Goal: Complete application form: Complete application form

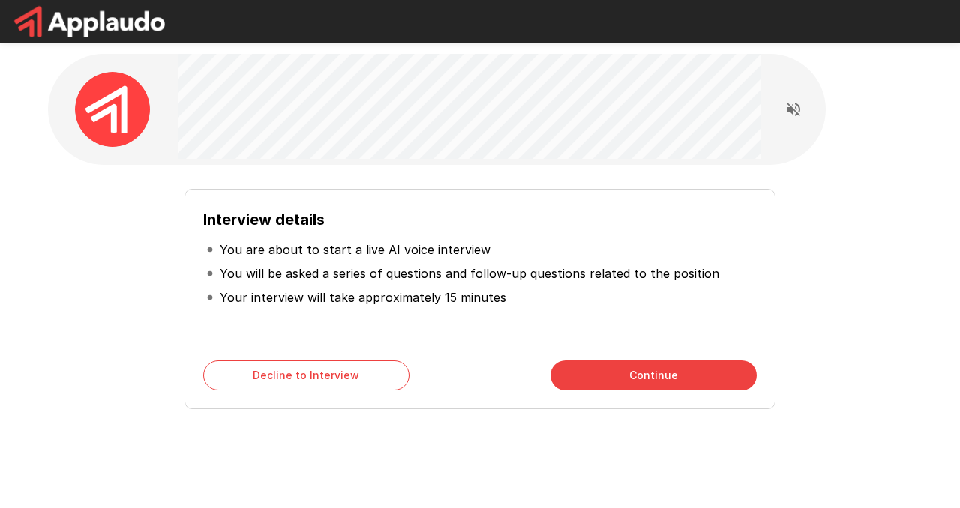
click at [662, 370] on button "Continue" at bounding box center [653, 376] width 206 height 30
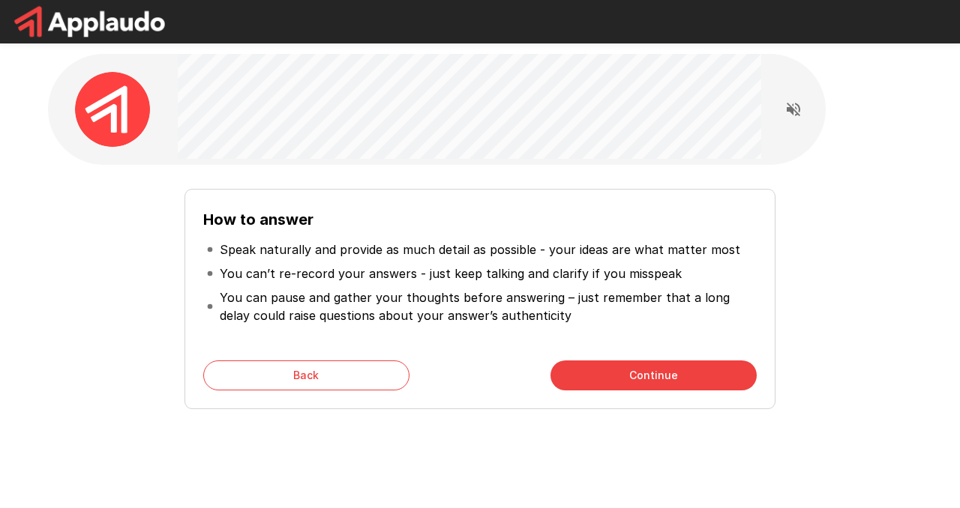
click at [650, 369] on button "Continue" at bounding box center [653, 376] width 206 height 30
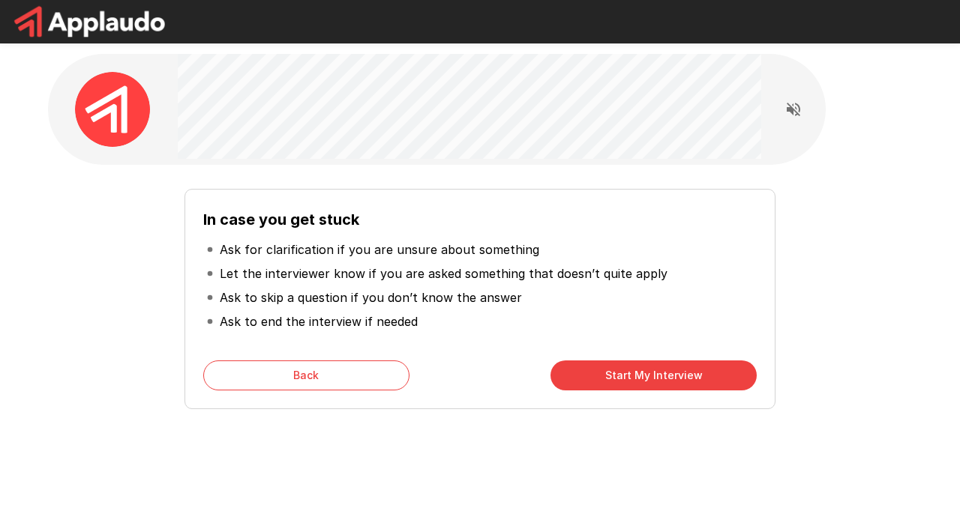
click at [651, 382] on button "Start My Interview" at bounding box center [653, 376] width 206 height 30
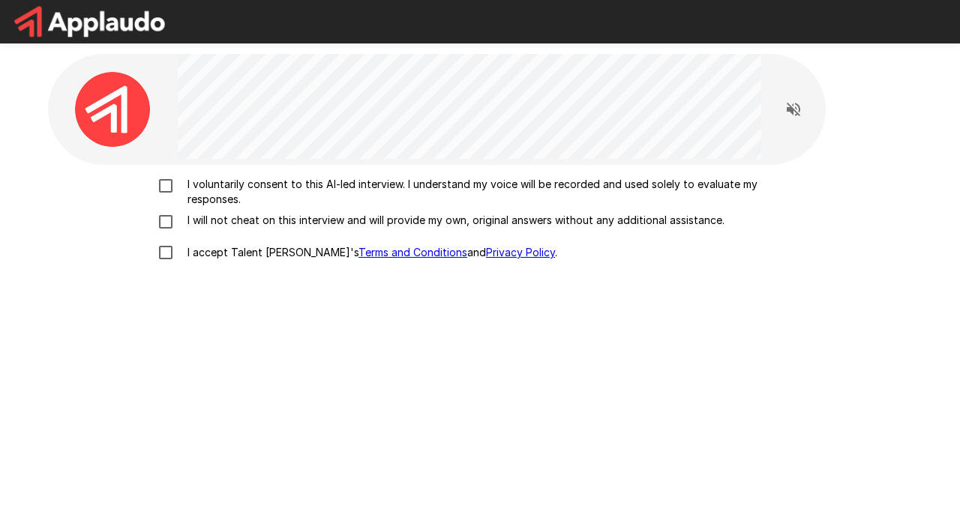
click at [157, 172] on div "I voluntarily consent to this AI-led interview. I understand my voice will be r…" at bounding box center [480, 362] width 864 height 394
click at [168, 211] on div "I voluntarily consent to this AI-led interview. I understand my voice will be r…" at bounding box center [480, 222] width 852 height 91
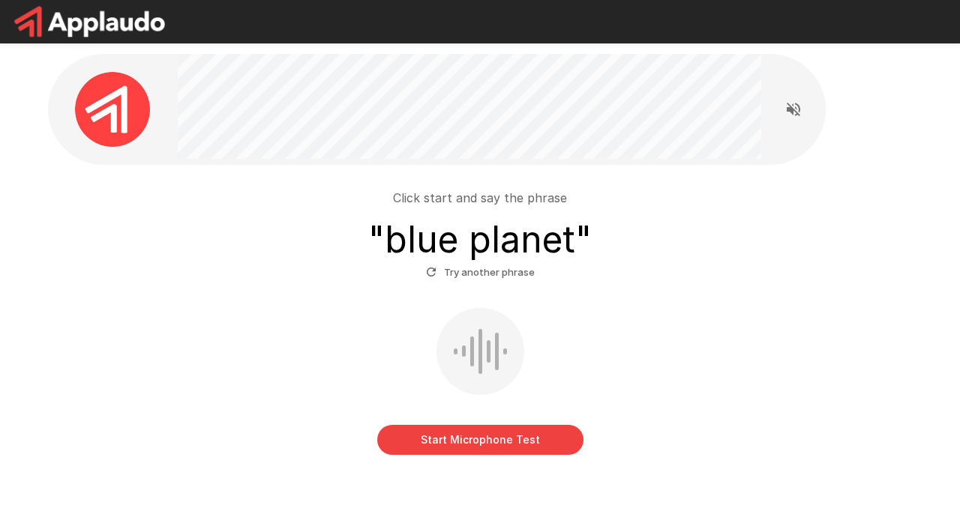
click at [472, 433] on button "Start Microphone Test" at bounding box center [480, 440] width 206 height 30
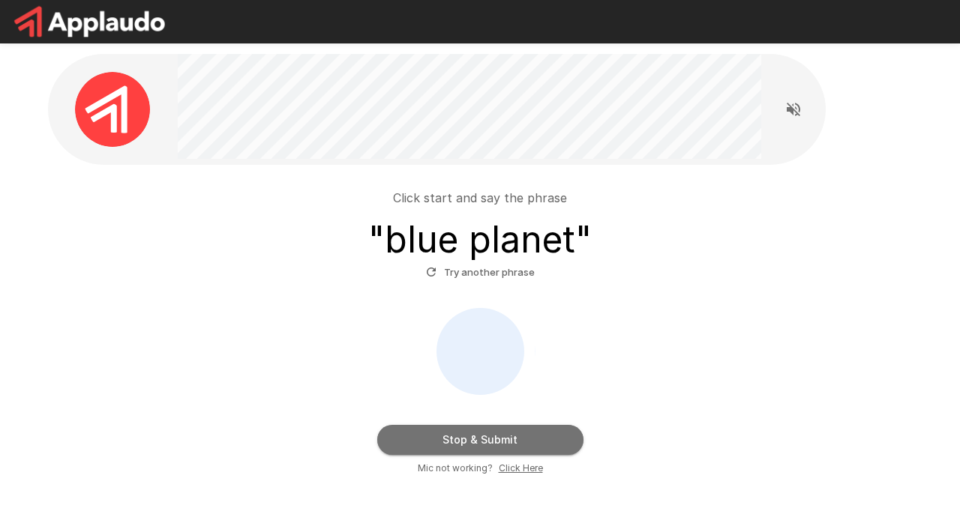
click at [486, 440] on button "Stop & Submit" at bounding box center [480, 440] width 206 height 30
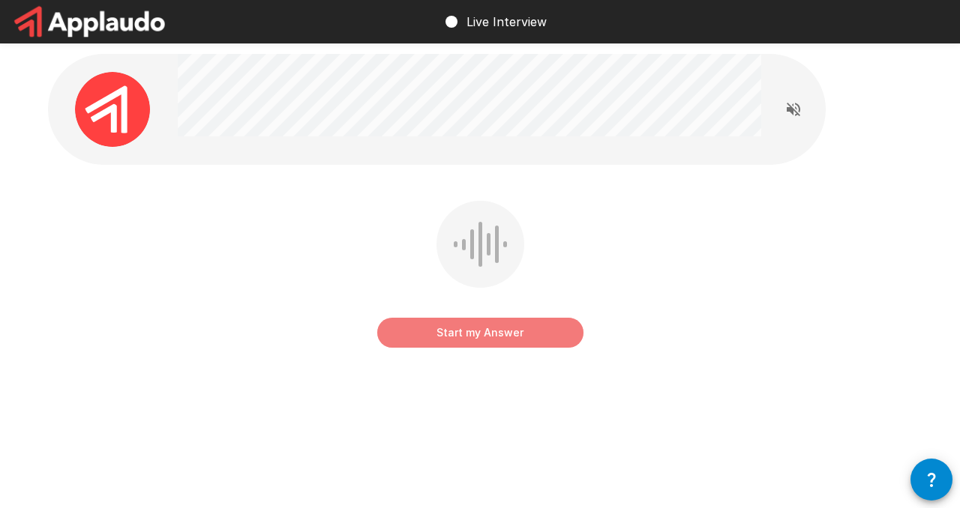
click at [478, 339] on button "Start my Answer" at bounding box center [480, 333] width 206 height 30
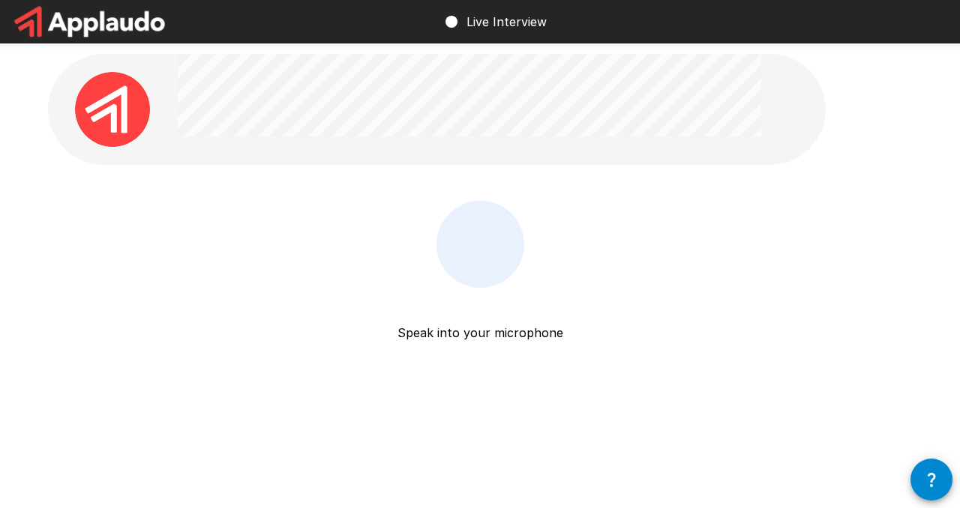
click at [478, 339] on p "Speak into your microphone" at bounding box center [480, 315] width 166 height 54
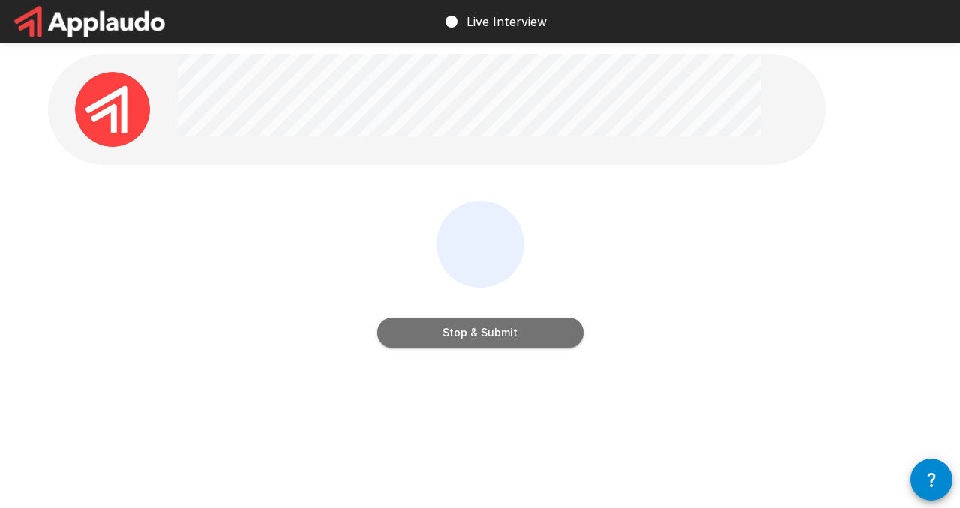
click at [502, 331] on button "Stop & Submit" at bounding box center [480, 333] width 206 height 30
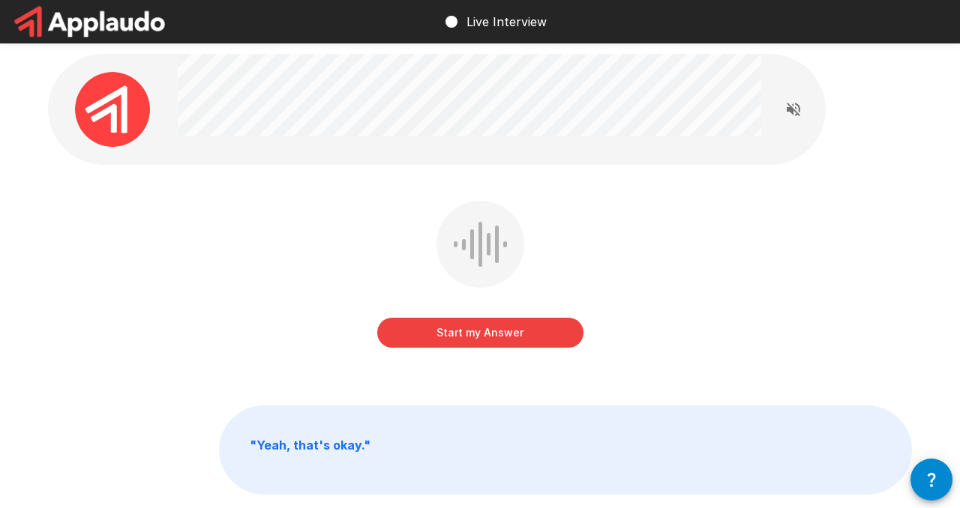
click at [513, 338] on button "Start my Answer" at bounding box center [480, 333] width 206 height 30
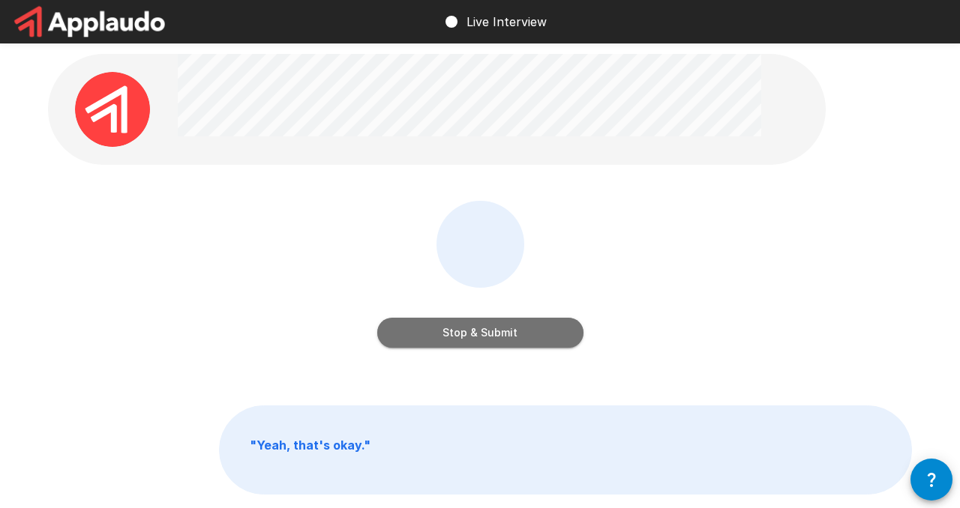
click at [525, 343] on button "Stop & Submit" at bounding box center [480, 333] width 206 height 30
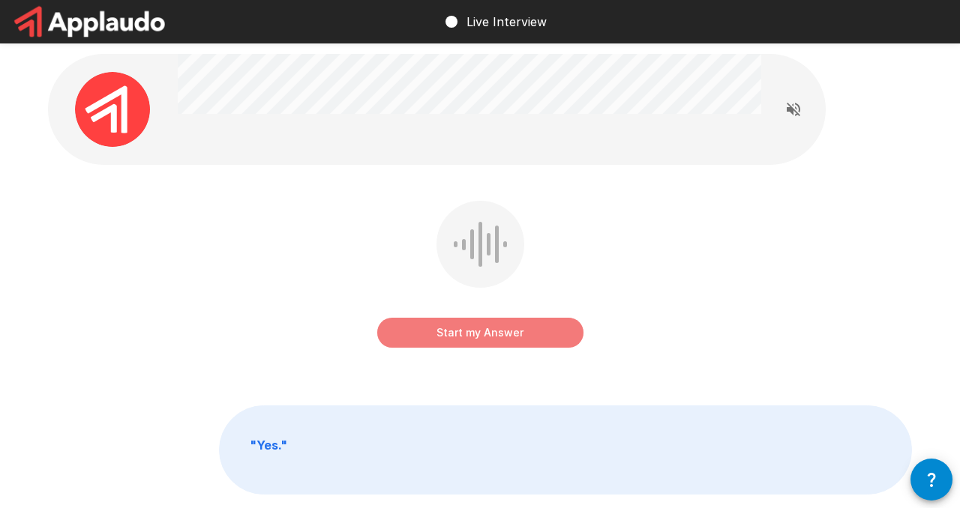
click at [493, 337] on button "Start my Answer" at bounding box center [480, 333] width 206 height 30
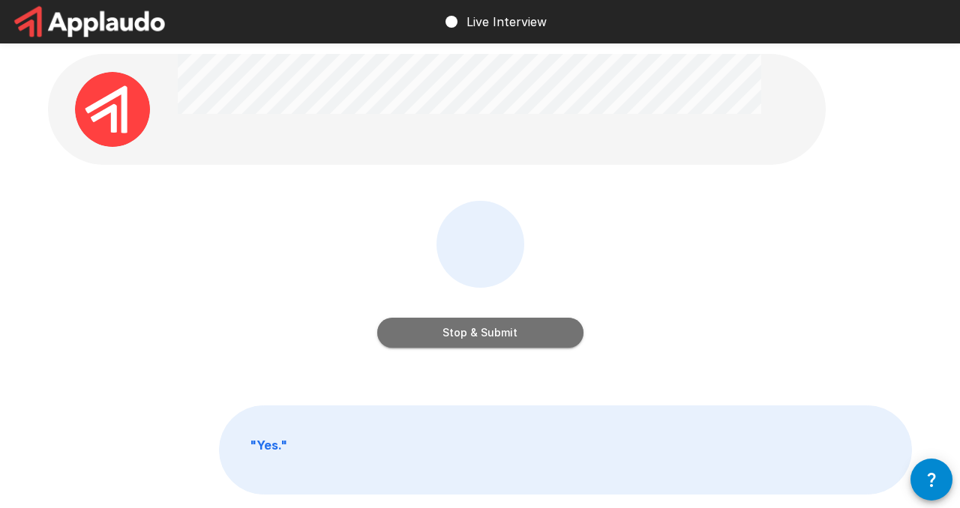
click at [493, 337] on button "Stop & Submit" at bounding box center [480, 333] width 206 height 30
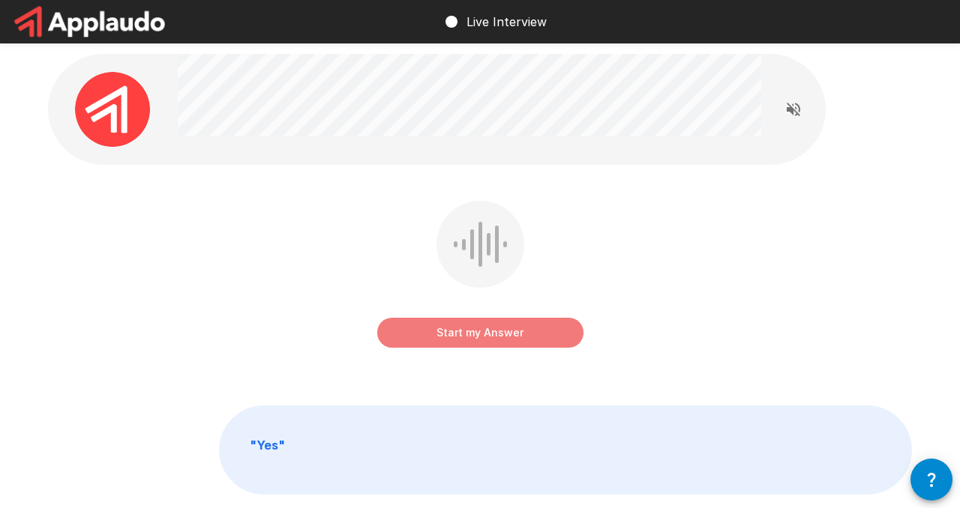
click at [498, 326] on button "Start my Answer" at bounding box center [480, 333] width 206 height 30
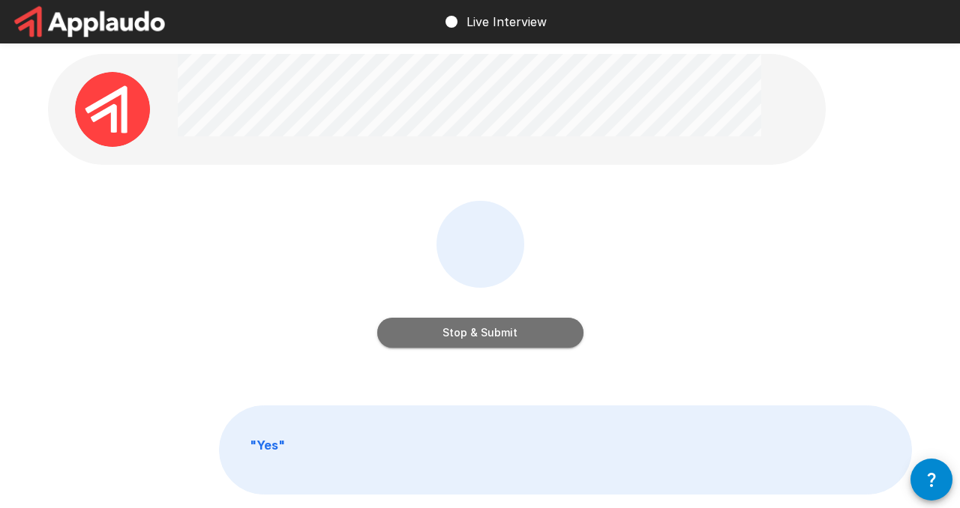
click at [496, 328] on button "Stop & Submit" at bounding box center [480, 333] width 206 height 30
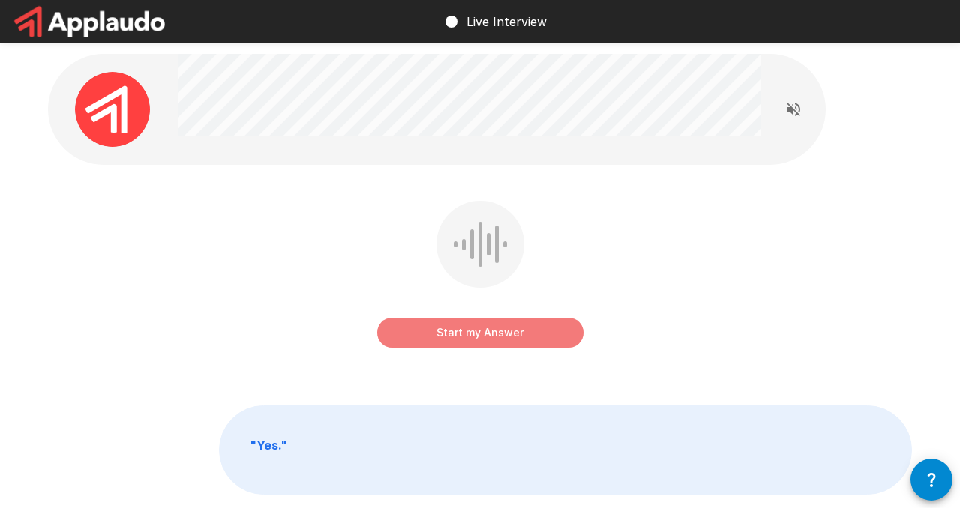
click at [496, 337] on button "Start my Answer" at bounding box center [480, 333] width 206 height 30
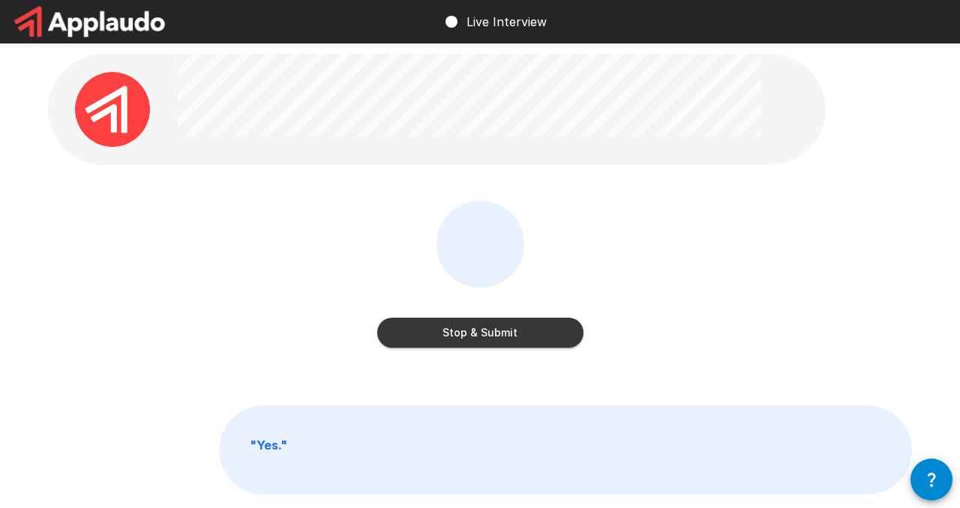
click at [487, 330] on button "Stop & Submit" at bounding box center [480, 333] width 206 height 30
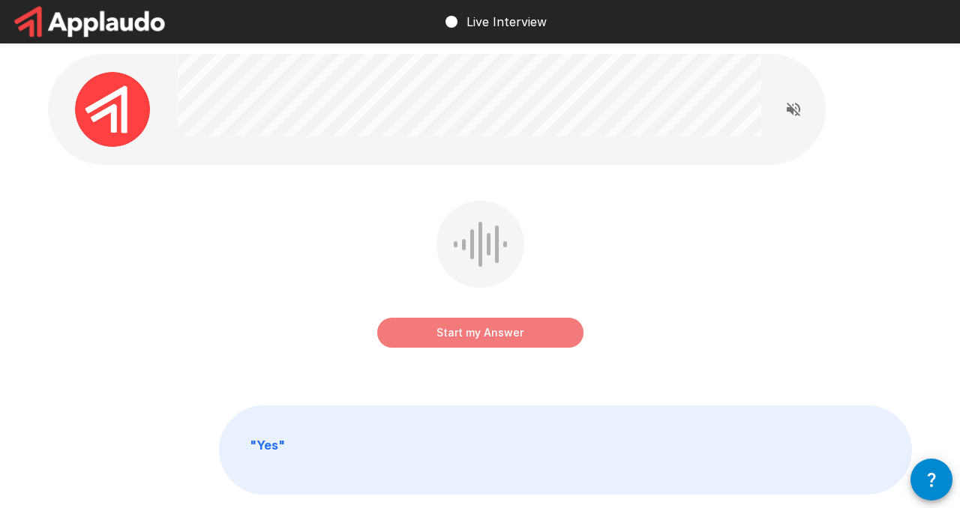
click at [496, 340] on button "Start my Answer" at bounding box center [480, 333] width 206 height 30
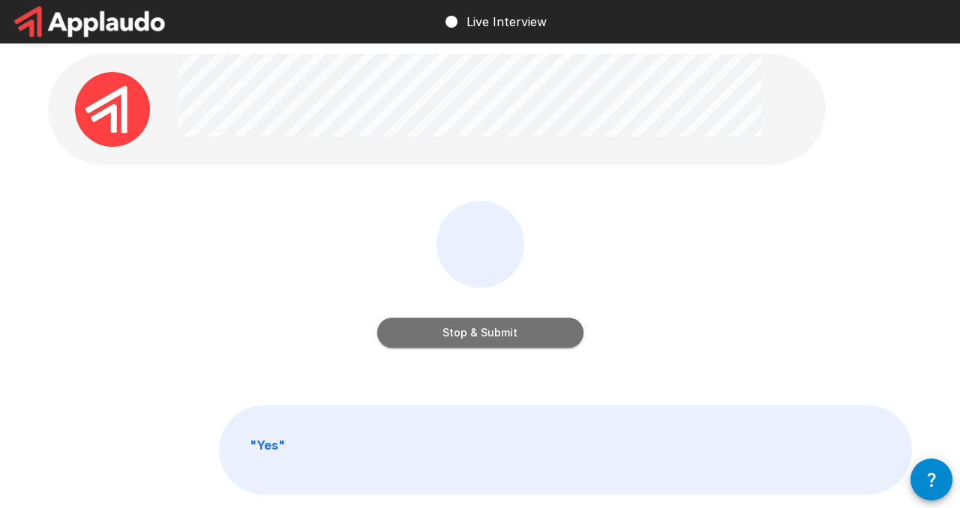
click at [487, 331] on button "Stop & Submit" at bounding box center [480, 333] width 206 height 30
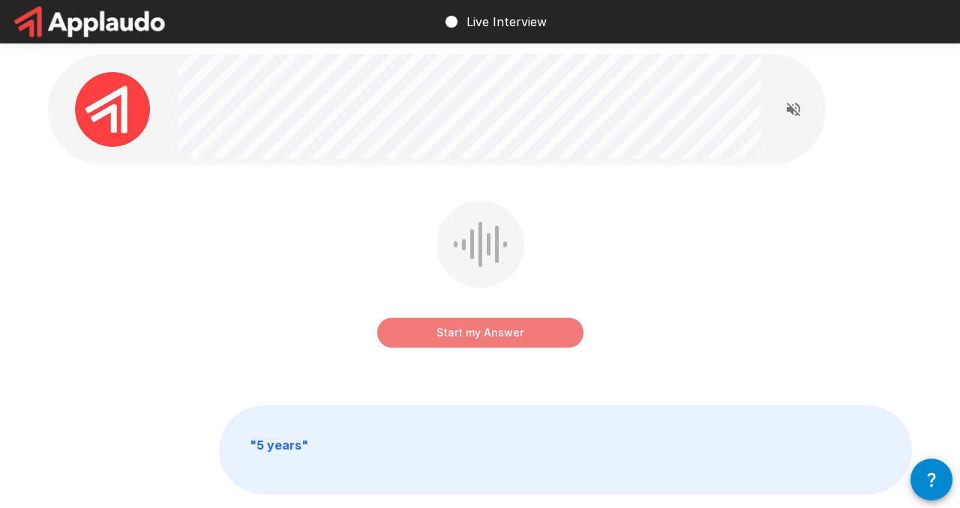
click at [504, 325] on button "Start my Answer" at bounding box center [480, 333] width 206 height 30
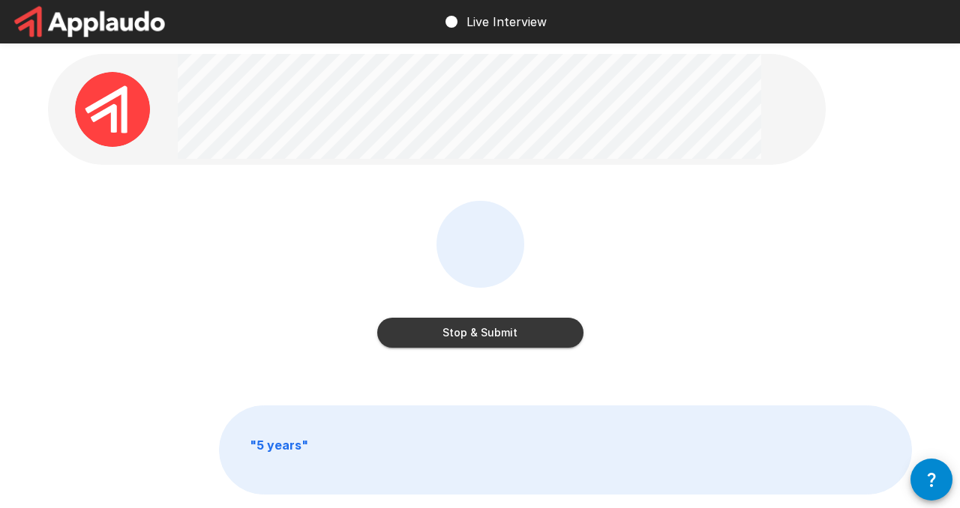
click at [499, 330] on button "Stop & Submit" at bounding box center [480, 333] width 206 height 30
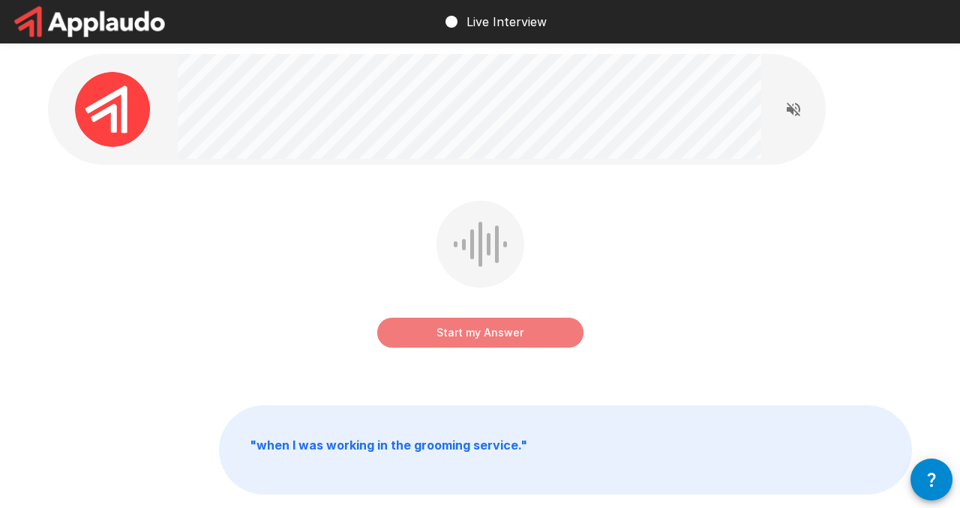
click at [498, 337] on button "Start my Answer" at bounding box center [480, 333] width 206 height 30
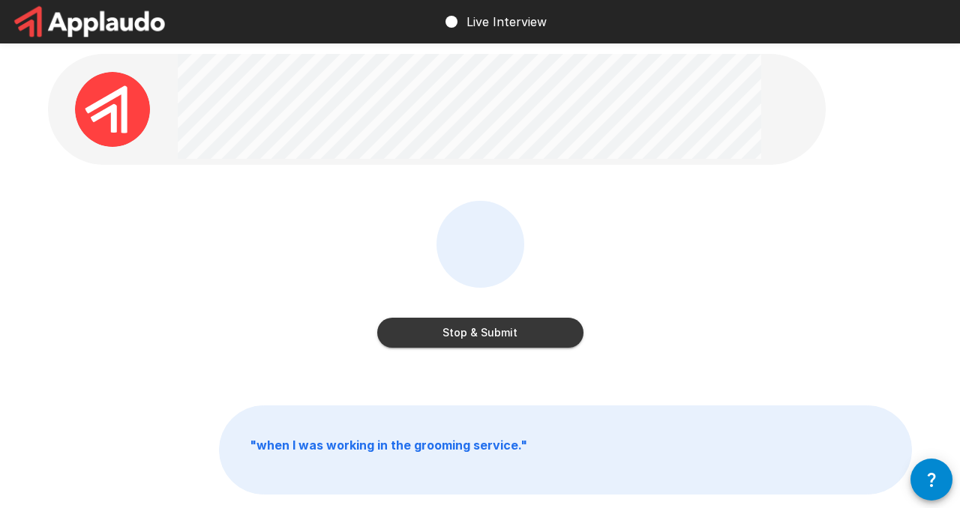
click at [478, 341] on button "Stop & Submit" at bounding box center [480, 333] width 206 height 30
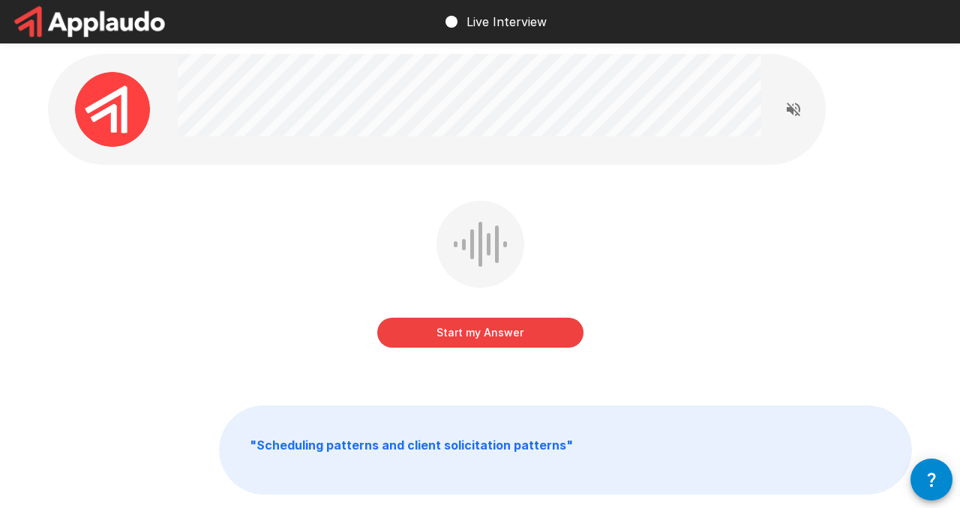
click at [505, 337] on button "Start my Answer" at bounding box center [480, 333] width 206 height 30
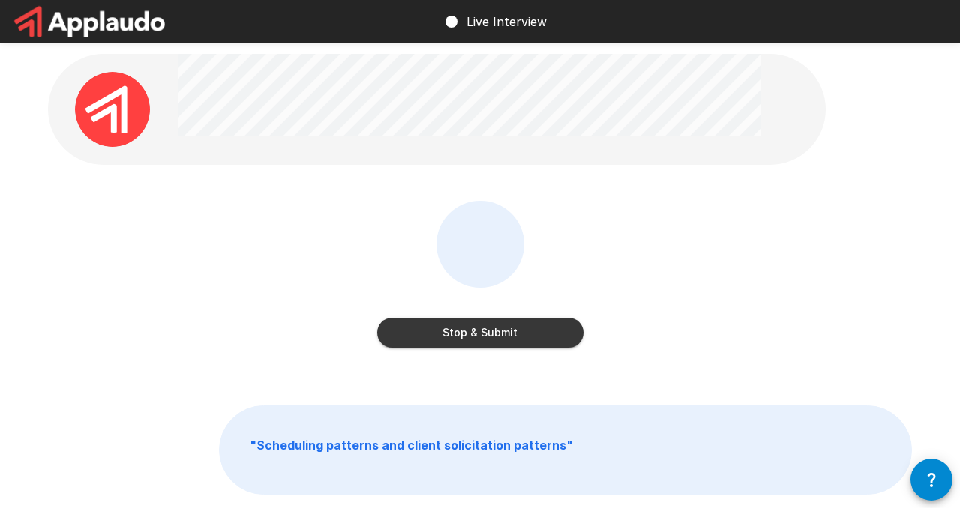
click at [512, 330] on button "Stop & Submit" at bounding box center [480, 333] width 206 height 30
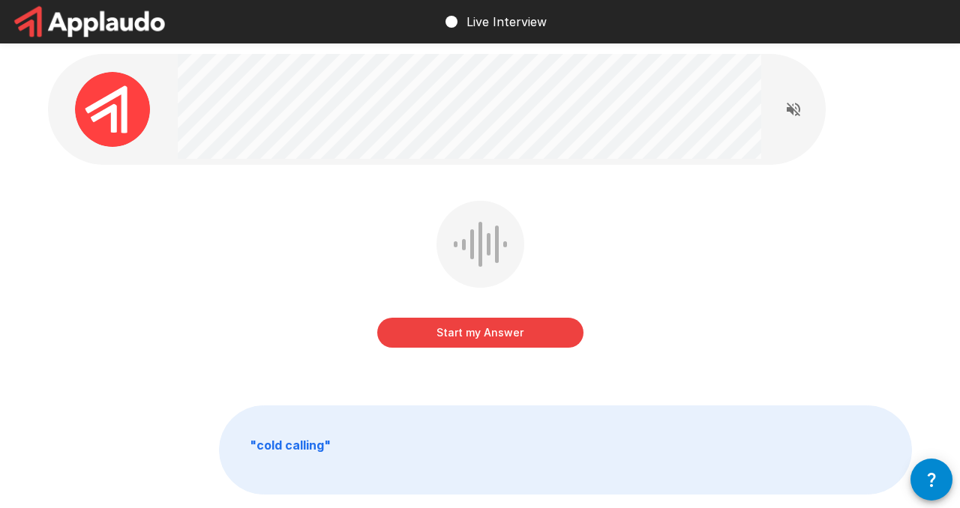
click at [493, 331] on button "Start my Answer" at bounding box center [480, 333] width 206 height 30
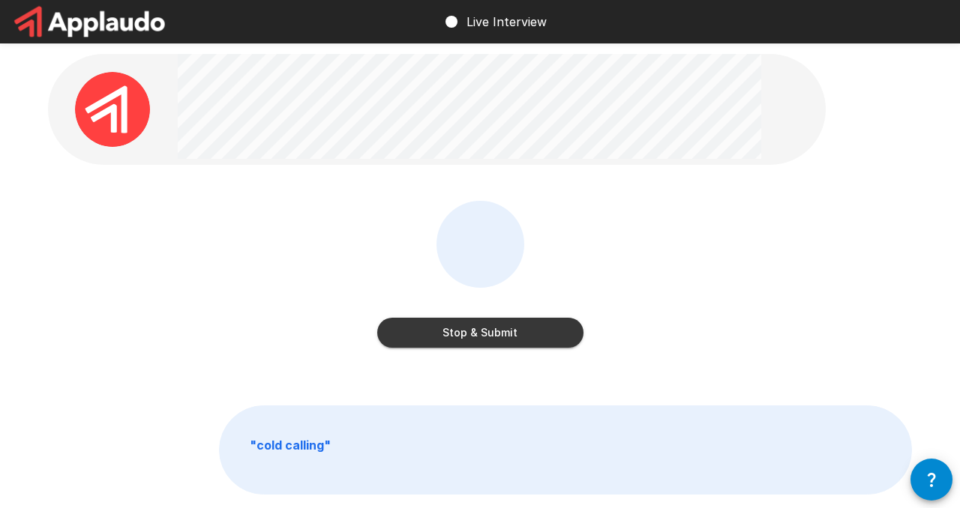
click at [499, 327] on button "Stop & Submit" at bounding box center [480, 333] width 206 height 30
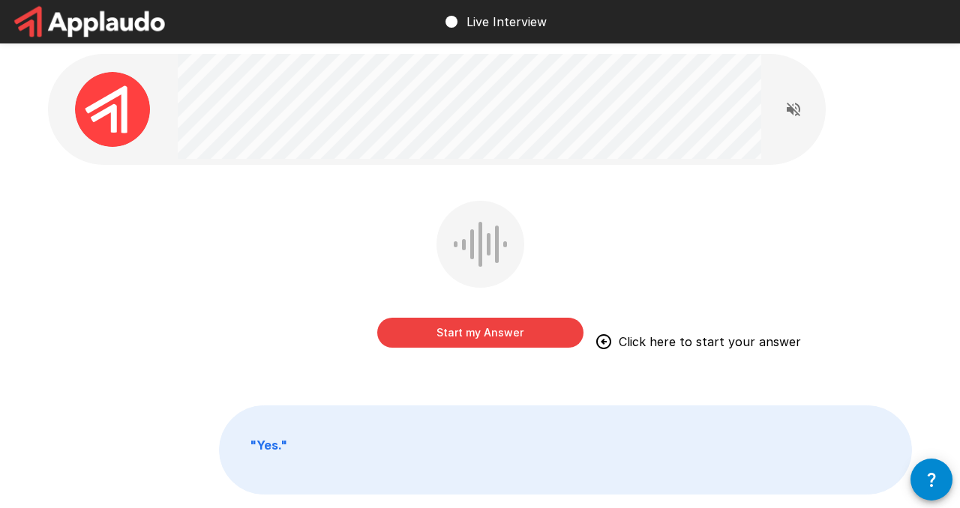
click at [481, 337] on button "Start my Answer" at bounding box center [480, 333] width 206 height 30
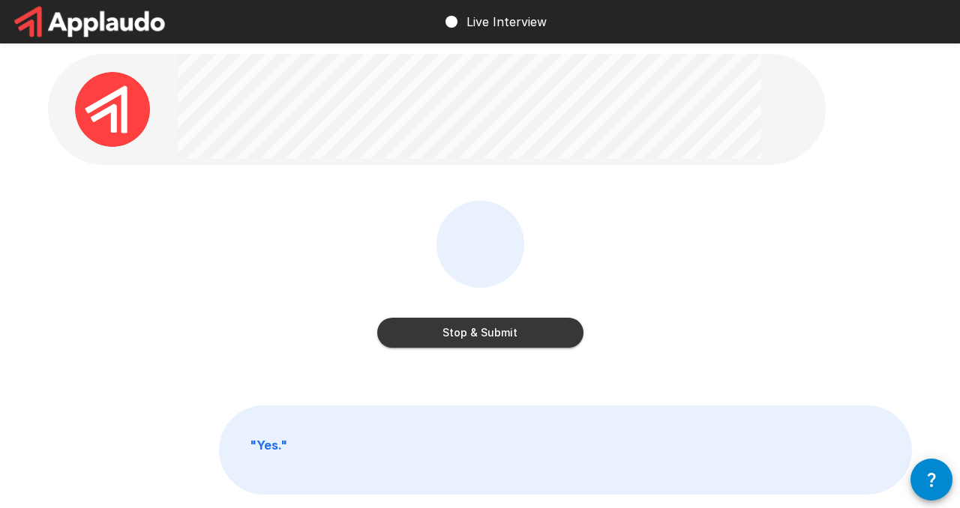
click at [468, 329] on button "Stop & Submit" at bounding box center [480, 333] width 206 height 30
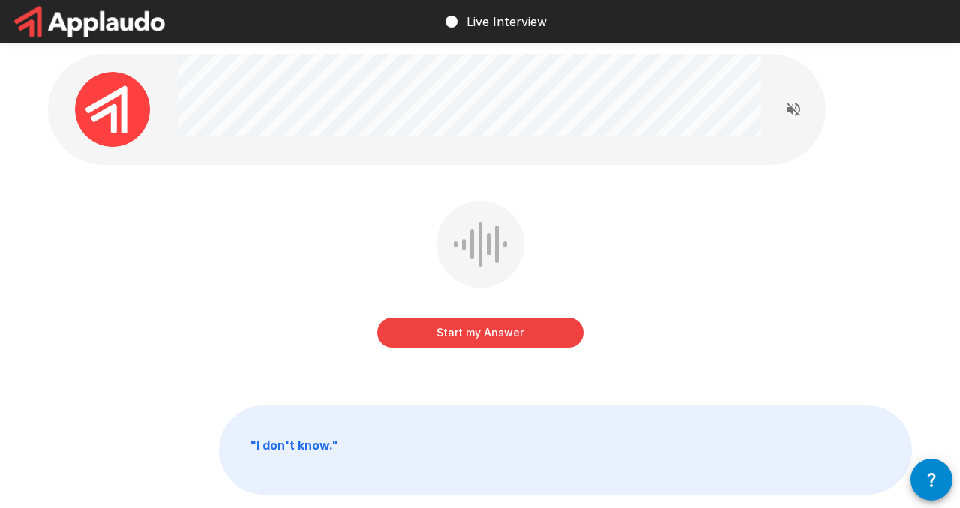
click at [467, 337] on button "Start my Answer" at bounding box center [480, 333] width 206 height 30
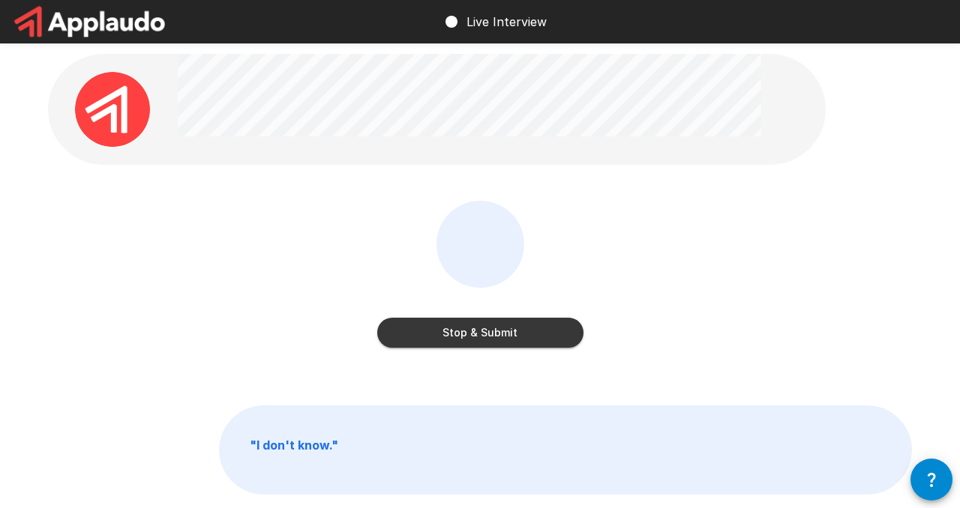
click at [481, 342] on button "Stop & Submit" at bounding box center [480, 333] width 206 height 30
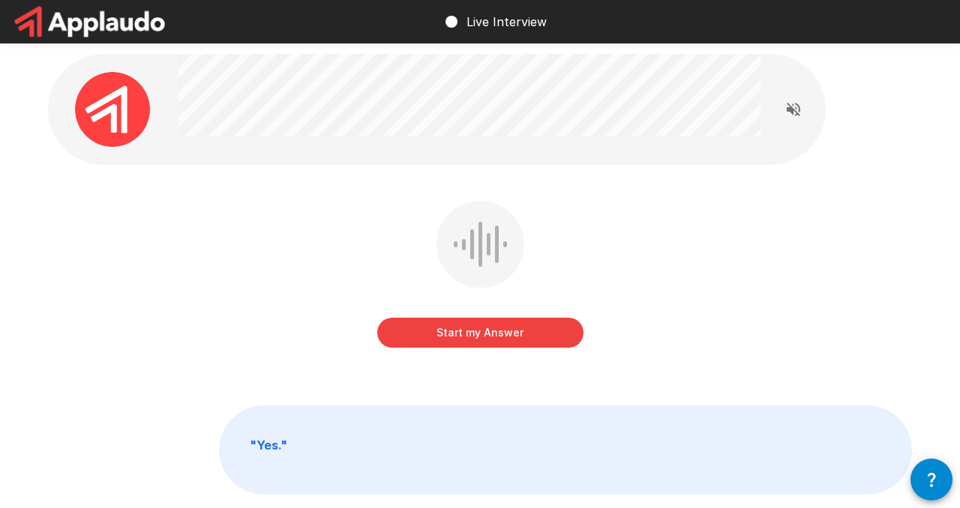
click at [477, 328] on button "Start my Answer" at bounding box center [480, 333] width 206 height 30
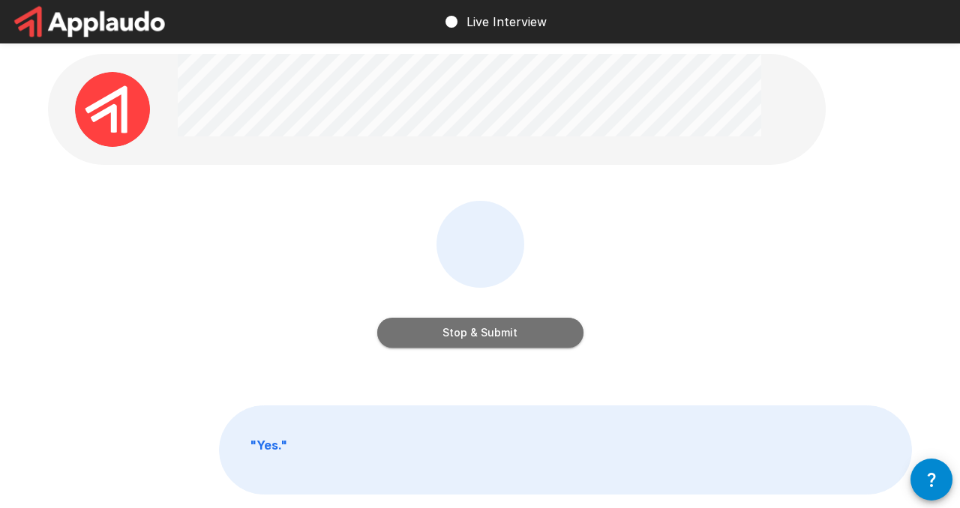
click at [483, 330] on button "Stop & Submit" at bounding box center [480, 333] width 206 height 30
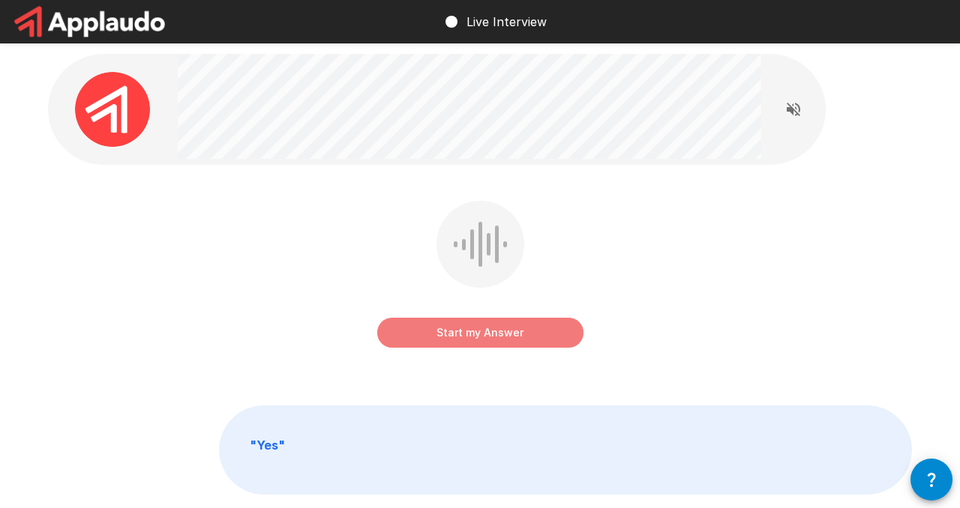
click at [487, 322] on button "Start my Answer" at bounding box center [480, 333] width 206 height 30
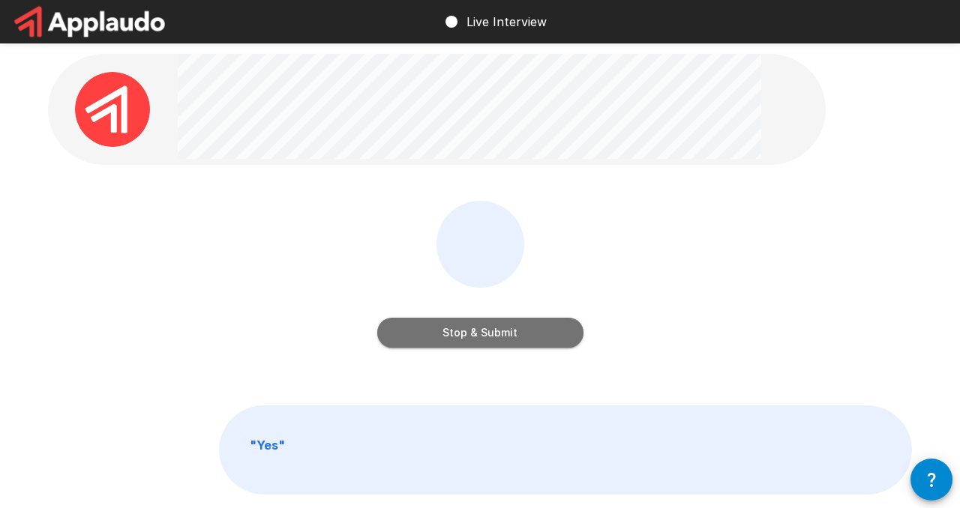
click at [481, 327] on button "Stop & Submit" at bounding box center [480, 333] width 206 height 30
